Goal: Transaction & Acquisition: Purchase product/service

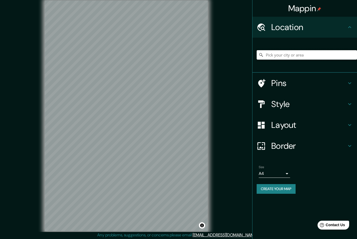
click at [307, 58] on input "Pick your city or area" at bounding box center [307, 54] width 100 height 9
click at [276, 53] on input "Pick your city or area" at bounding box center [307, 54] width 100 height 9
paste input "Tulum Pino suarez, 77760 Tulum, Q.R."
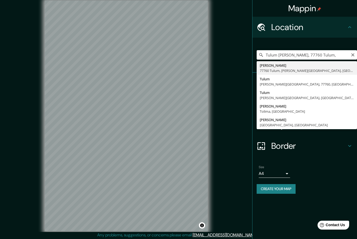
type input "Pino Suarez, 77760 Tulum, Quintana Roo, México"
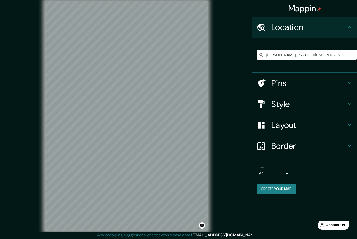
click at [325, 89] on div "Pins" at bounding box center [305, 83] width 105 height 21
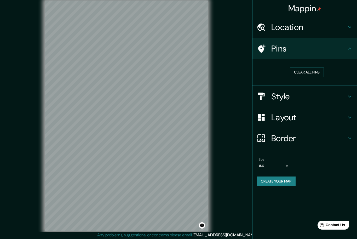
click at [351, 98] on icon at bounding box center [350, 96] width 6 height 6
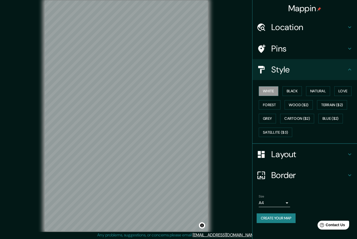
click at [294, 90] on button "Black" at bounding box center [293, 91] width 20 height 10
click at [320, 90] on button "Natural" at bounding box center [318, 91] width 24 height 10
click at [338, 89] on button "Love" at bounding box center [342, 91] width 17 height 10
click at [270, 104] on button "Forest" at bounding box center [270, 105] width 22 height 10
click at [334, 102] on button "Terrain ($2)" at bounding box center [332, 105] width 30 height 10
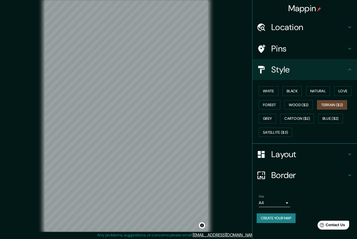
click at [300, 106] on button "Wood ($2)" at bounding box center [299, 105] width 28 height 10
click at [275, 90] on button "White" at bounding box center [269, 91] width 20 height 10
click at [279, 215] on button "Create your map" at bounding box center [276, 218] width 39 height 10
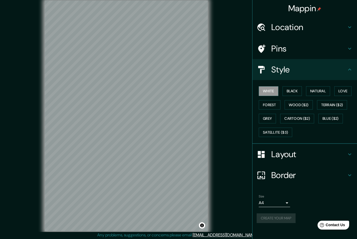
click at [339, 102] on button "Terrain ($2)" at bounding box center [332, 105] width 30 height 10
click at [345, 92] on button "Love" at bounding box center [342, 91] width 17 height 10
click at [336, 223] on span "Contact Us" at bounding box center [335, 225] width 19 height 4
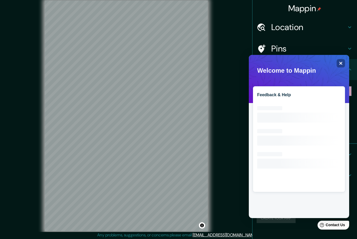
click at [266, 236] on div "Mappin Location Pino Suarez, 77760 Tulum, Quintana Roo, México Pins Style White…" at bounding box center [304, 119] width 105 height 239
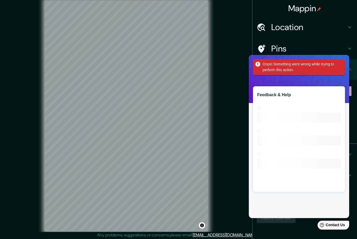
click at [276, 235] on div "Mappin Location Pino Suarez, 77760 Tulum, Quintana Roo, México Pins Style White…" at bounding box center [304, 119] width 105 height 239
click at [344, 53] on div "Pins" at bounding box center [305, 48] width 105 height 21
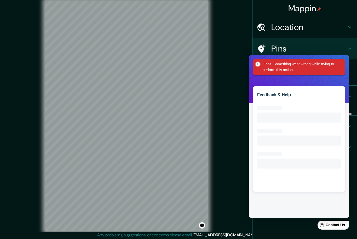
click at [338, 42] on div "Pins" at bounding box center [305, 48] width 105 height 21
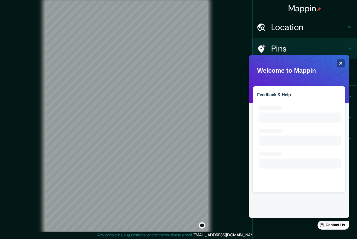
click at [216, 175] on div "© Mapbox © OpenStreetMap Improve this map" at bounding box center [125, 115] width 321 height 215
click at [295, 237] on div "Mappin Location Pino Suarez, 77760 Tulum, Quintana Roo, México Pins Clear all p…" at bounding box center [304, 119] width 105 height 239
click at [329, 224] on span "Contact Us" at bounding box center [335, 225] width 19 height 4
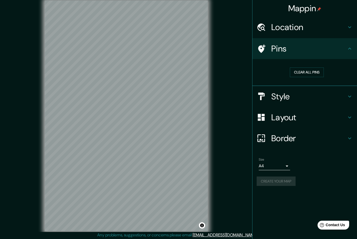
click at [279, 181] on button "Create your map" at bounding box center [276, 181] width 39 height 10
click at [327, 47] on h4 "Pins" at bounding box center [308, 48] width 75 height 10
click at [284, 181] on div "Create your map" at bounding box center [305, 181] width 96 height 10
click at [334, 95] on h4 "Style" at bounding box center [308, 96] width 75 height 10
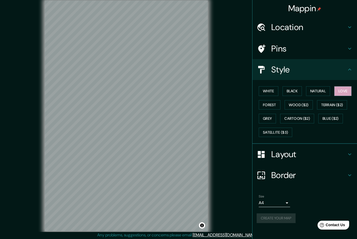
click at [321, 92] on button "Natural" at bounding box center [318, 91] width 24 height 10
click at [286, 92] on button "Black" at bounding box center [293, 91] width 20 height 10
click at [272, 93] on button "White" at bounding box center [269, 91] width 20 height 10
click at [282, 217] on div "Create your map" at bounding box center [305, 218] width 96 height 10
click at [280, 208] on div "Size A4 single Create your map" at bounding box center [305, 209] width 96 height 35
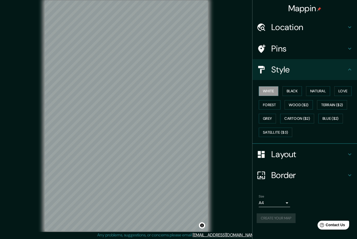
click at [279, 208] on div "Size A4 single Create your map" at bounding box center [305, 209] width 96 height 35
click at [292, 213] on div "Create your map" at bounding box center [305, 218] width 96 height 10
click at [343, 89] on button "Love" at bounding box center [342, 91] width 17 height 10
click at [281, 215] on div "Create your map" at bounding box center [305, 218] width 96 height 10
click at [280, 215] on div "Create your map" at bounding box center [305, 218] width 96 height 10
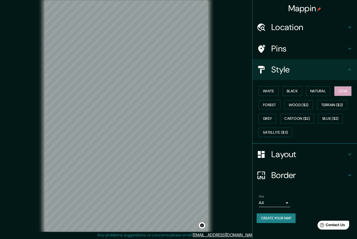
click at [270, 216] on button "Create your map" at bounding box center [276, 218] width 39 height 10
